Goal: Check status: Check status

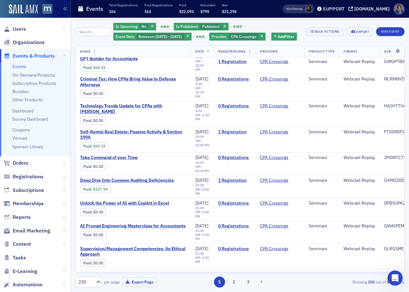
scroll to position [4561, 0]
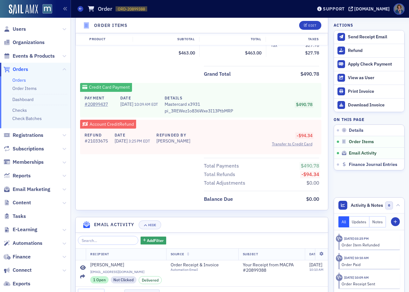
scroll to position [394, 0]
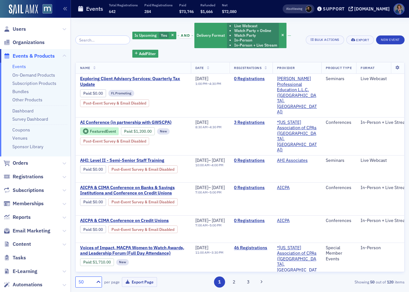
scroll to position [1444, 0]
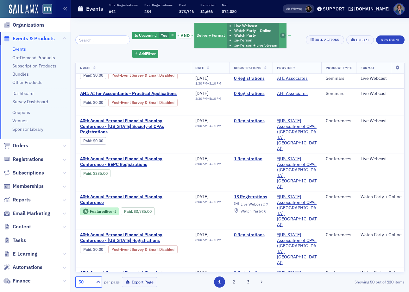
click at [282, 34] on icon "button" at bounding box center [283, 35] width 3 height 3
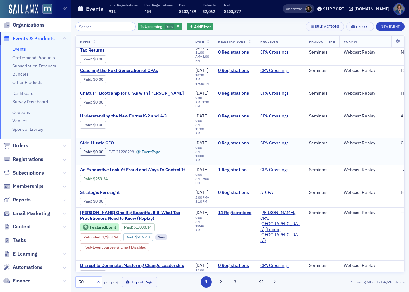
scroll to position [913, 0]
